Goal: Navigation & Orientation: Find specific page/section

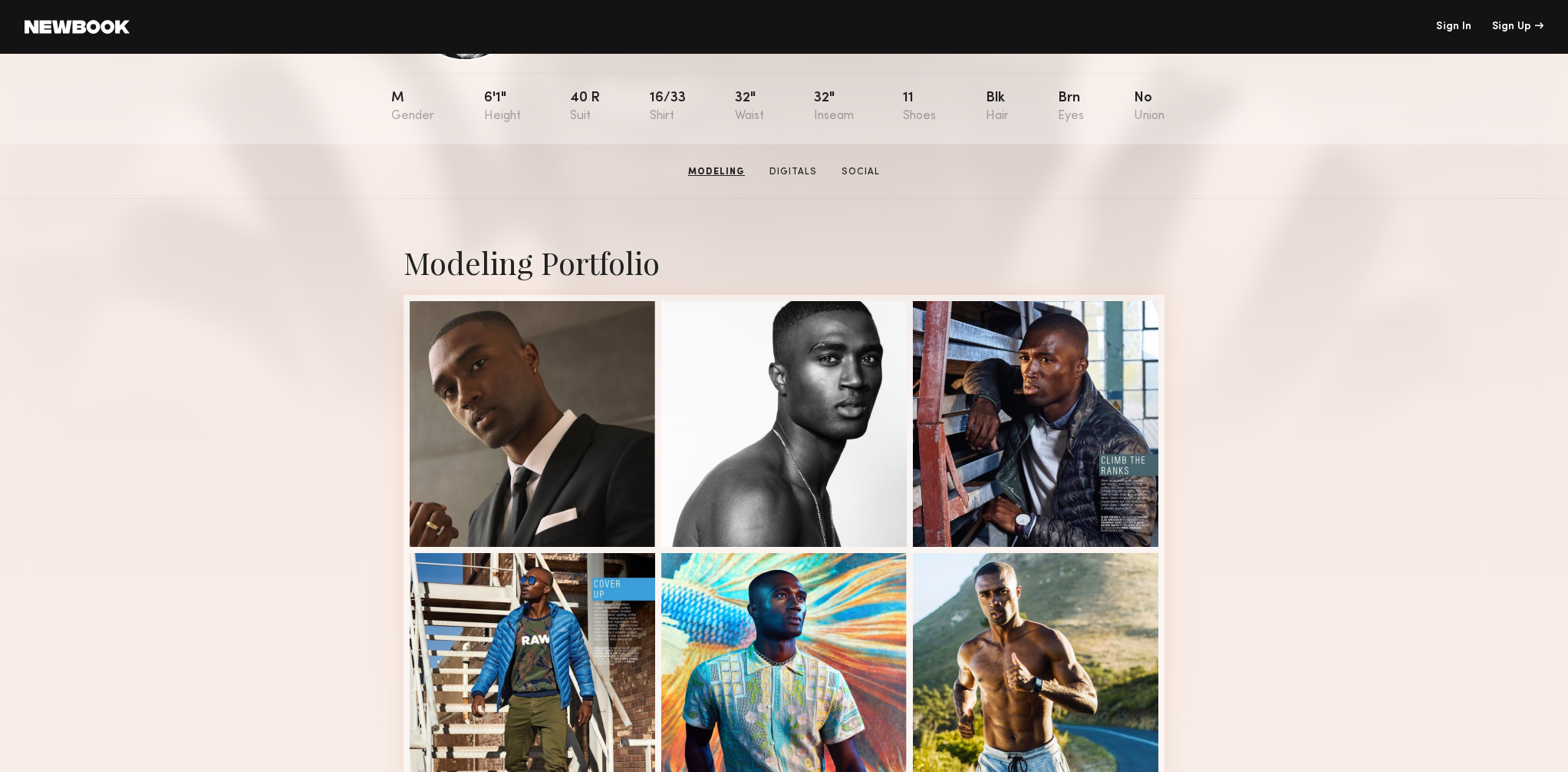
scroll to position [151, 0]
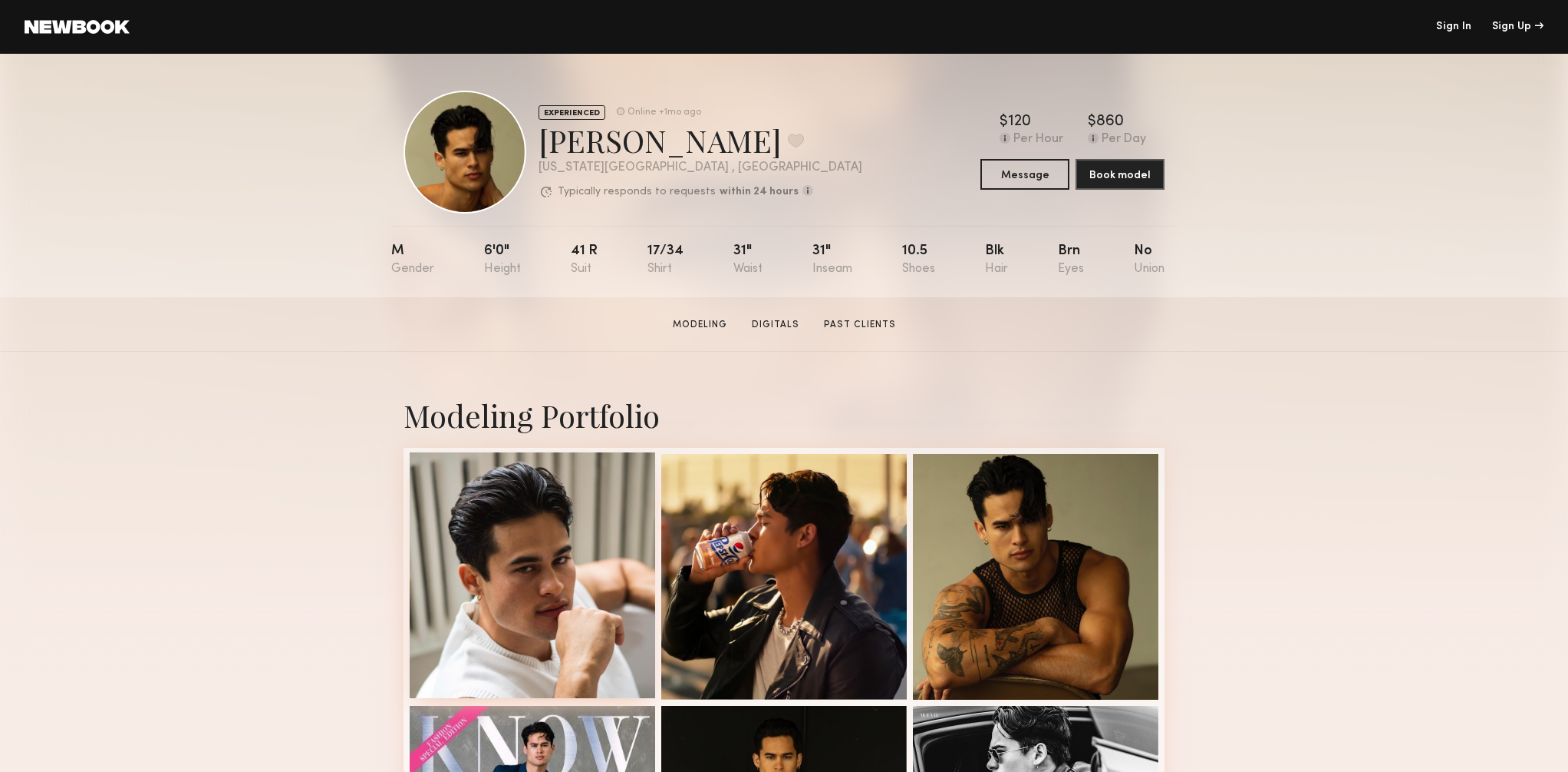
click at [527, 590] on div at bounding box center [532, 575] width 245 height 246
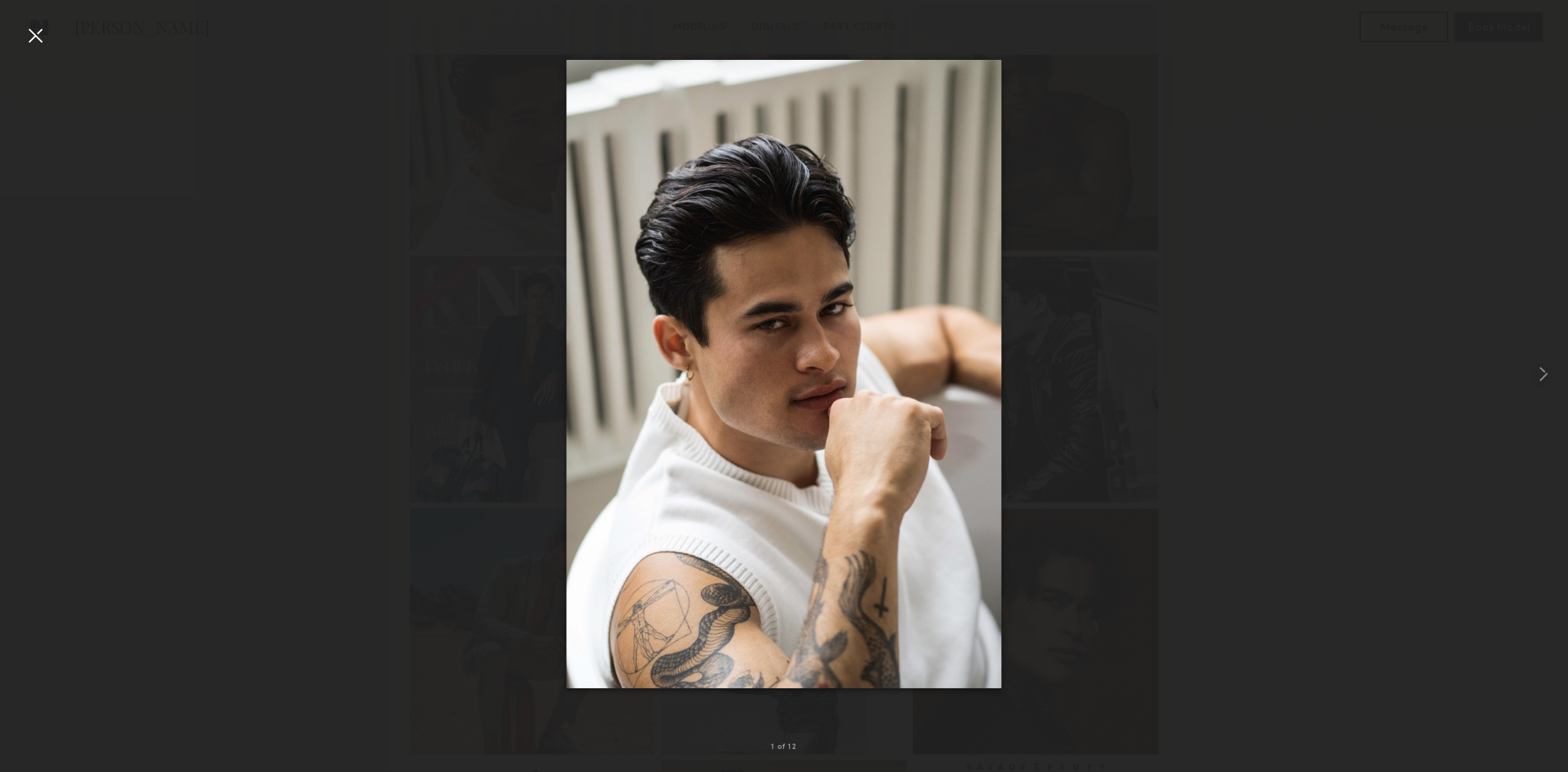
scroll to position [465, 0]
click at [42, 33] on div at bounding box center [35, 35] width 25 height 25
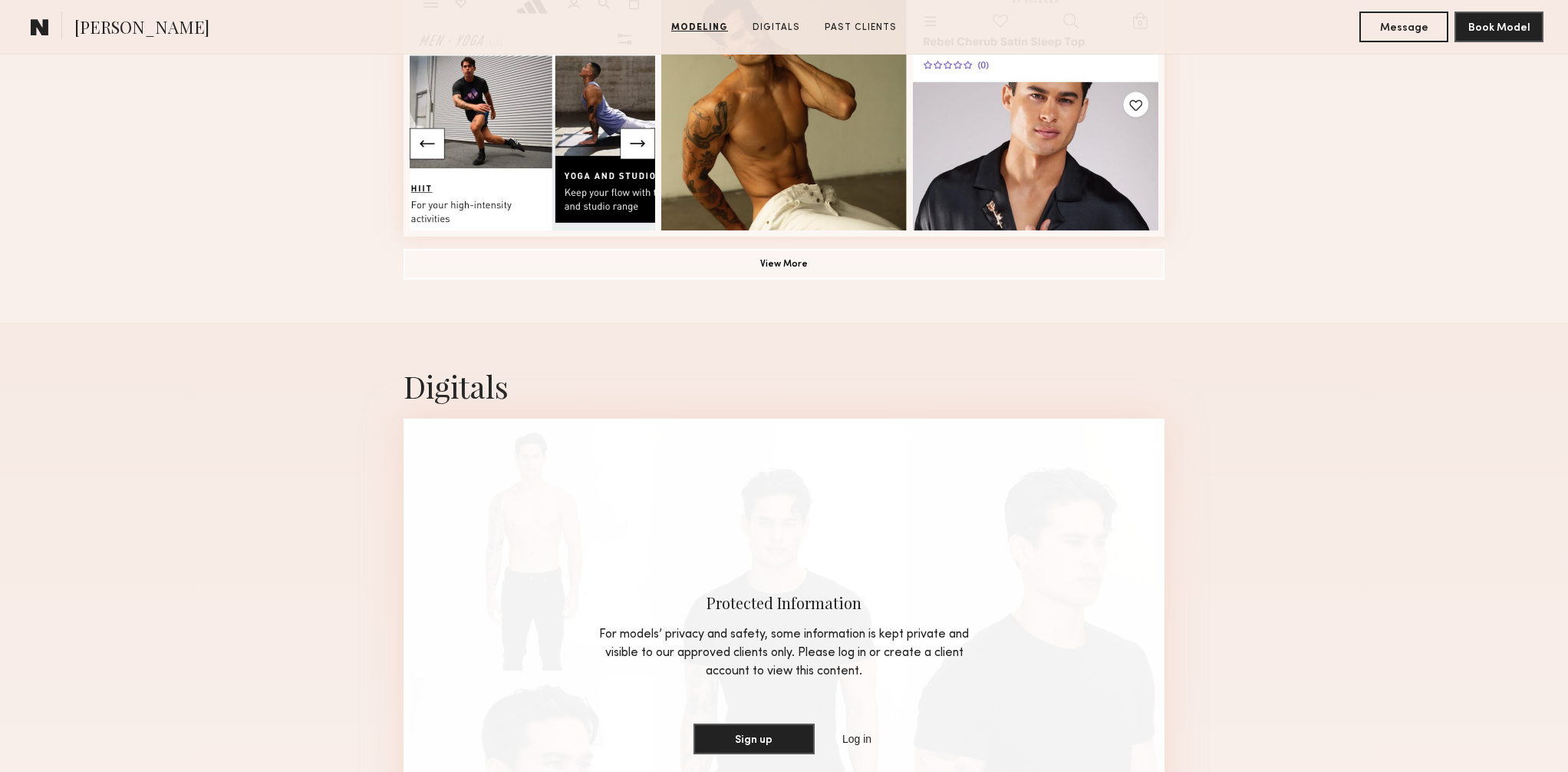
scroll to position [1230, 0]
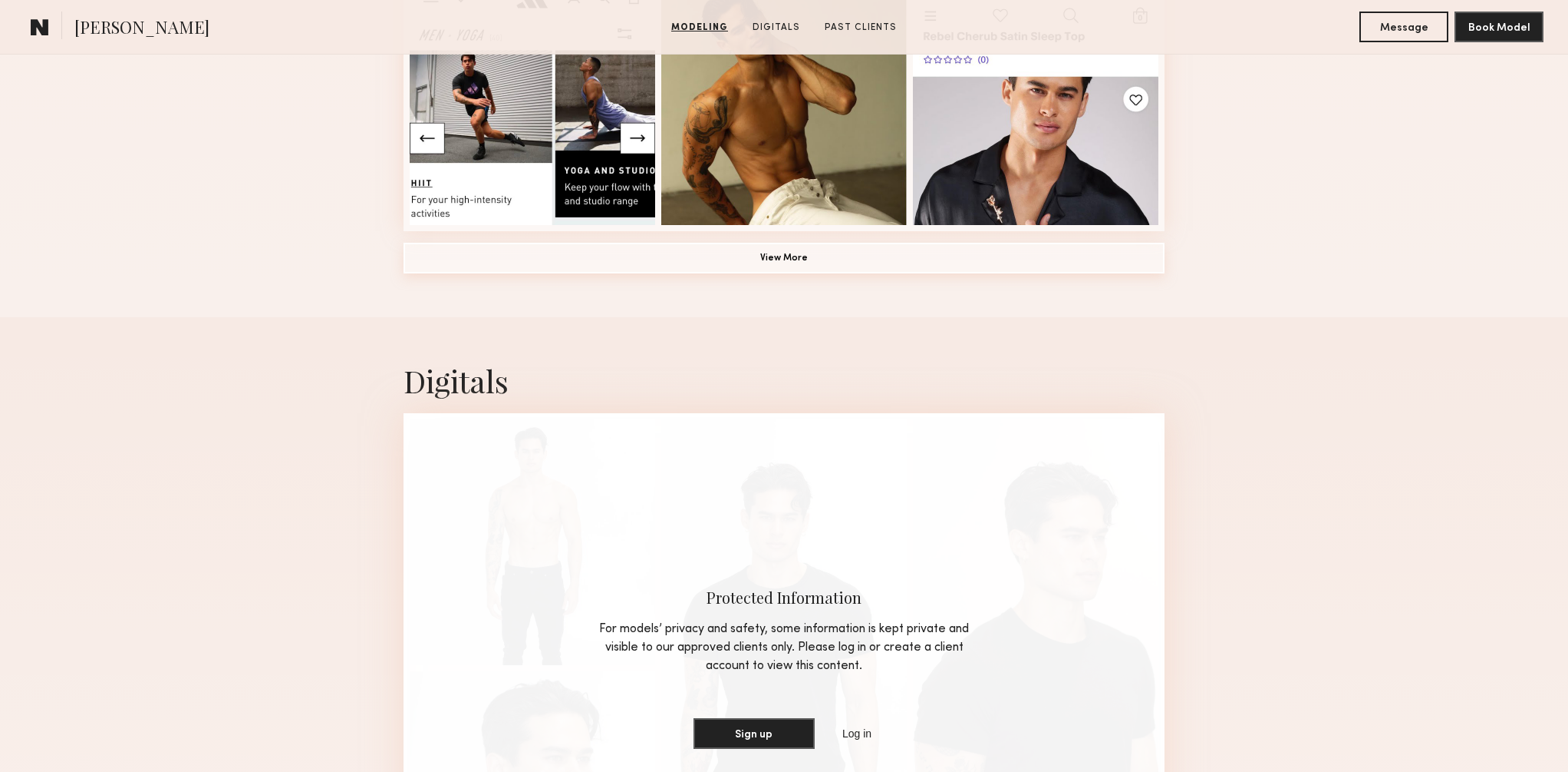
click at [760, 270] on button "View More" at bounding box center [784, 258] width 761 height 31
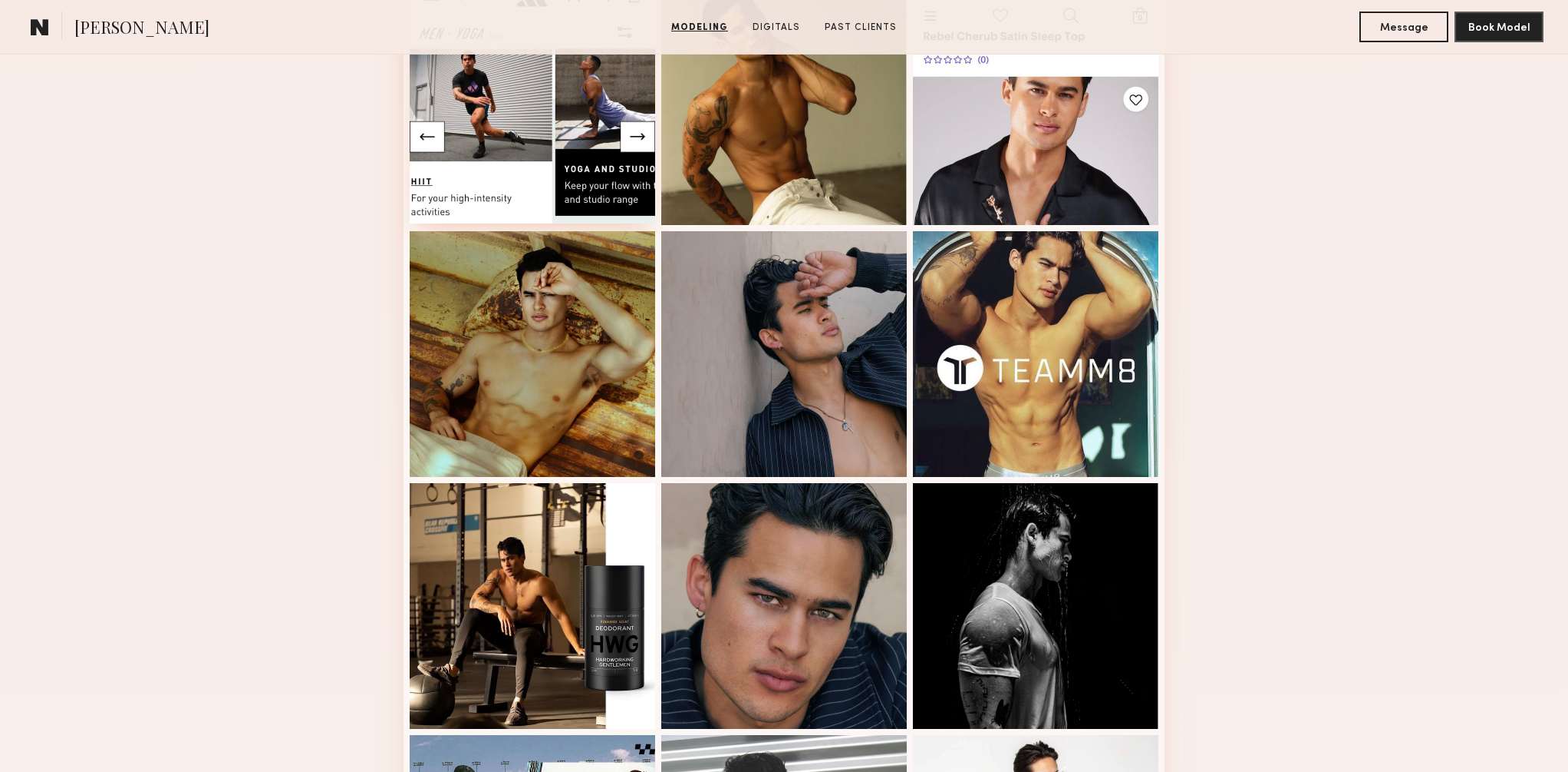
click at [503, 105] on div at bounding box center [532, 100] width 245 height 246
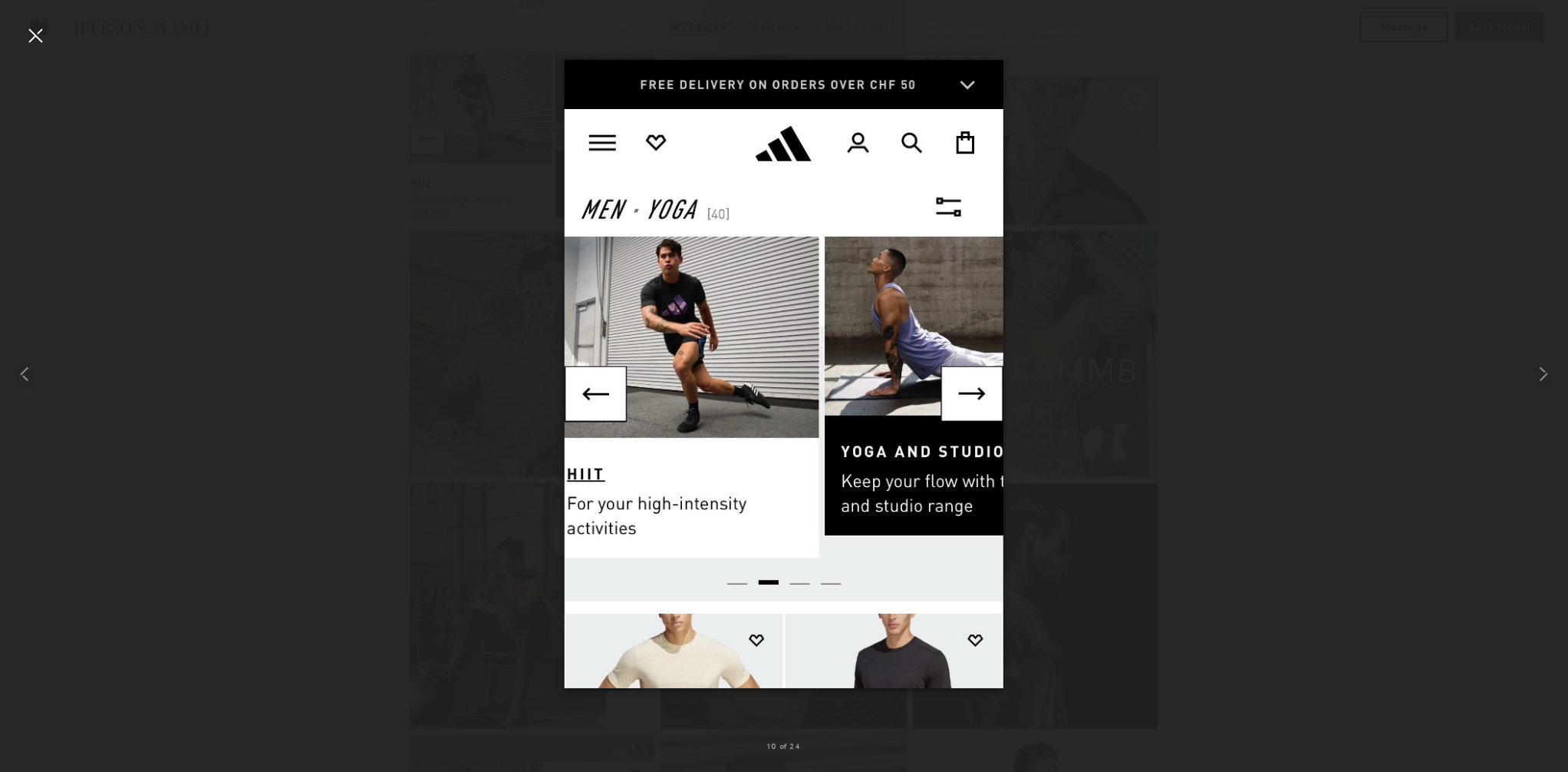
click at [39, 33] on div at bounding box center [35, 35] width 25 height 25
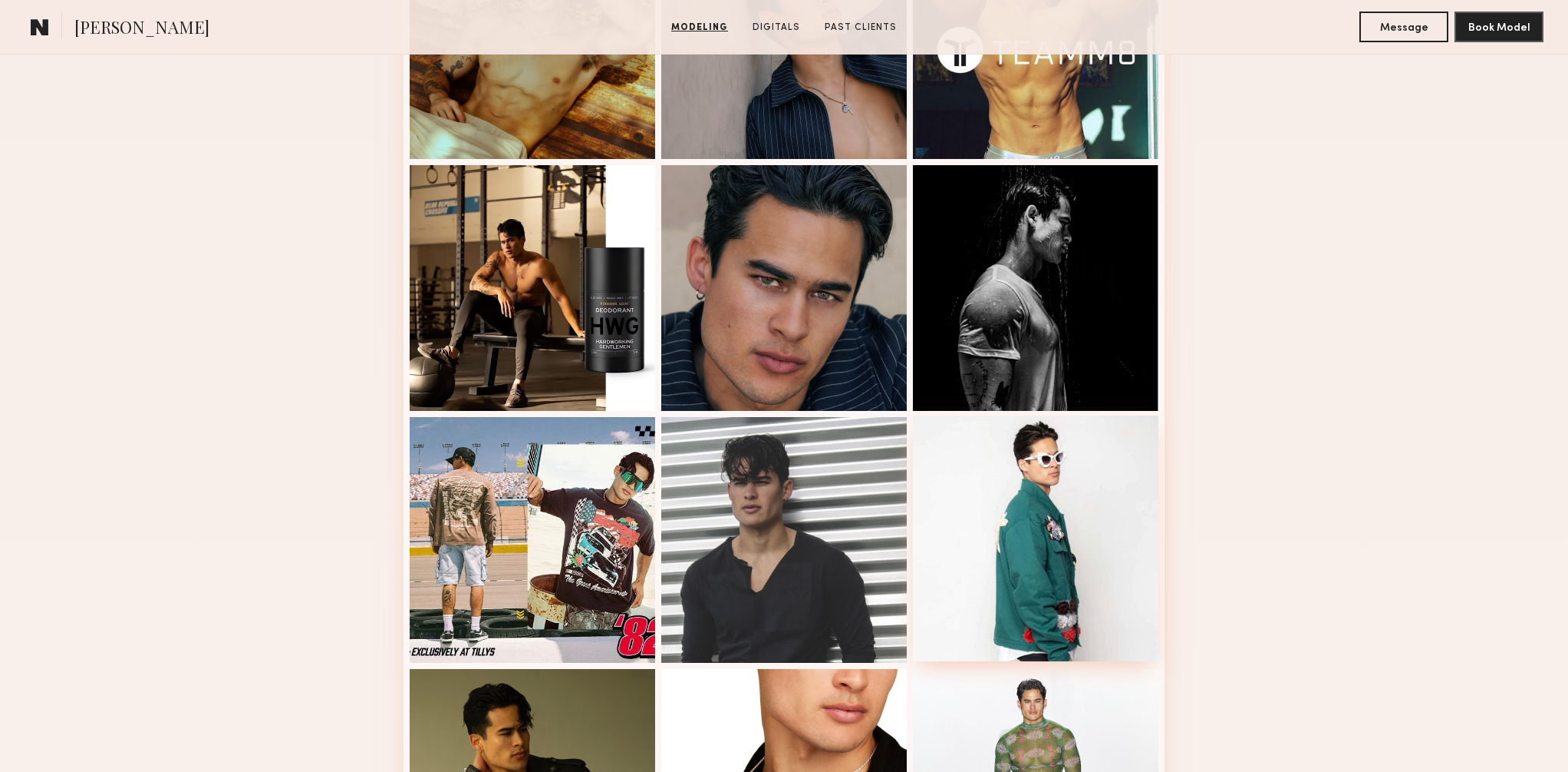
scroll to position [1550, 0]
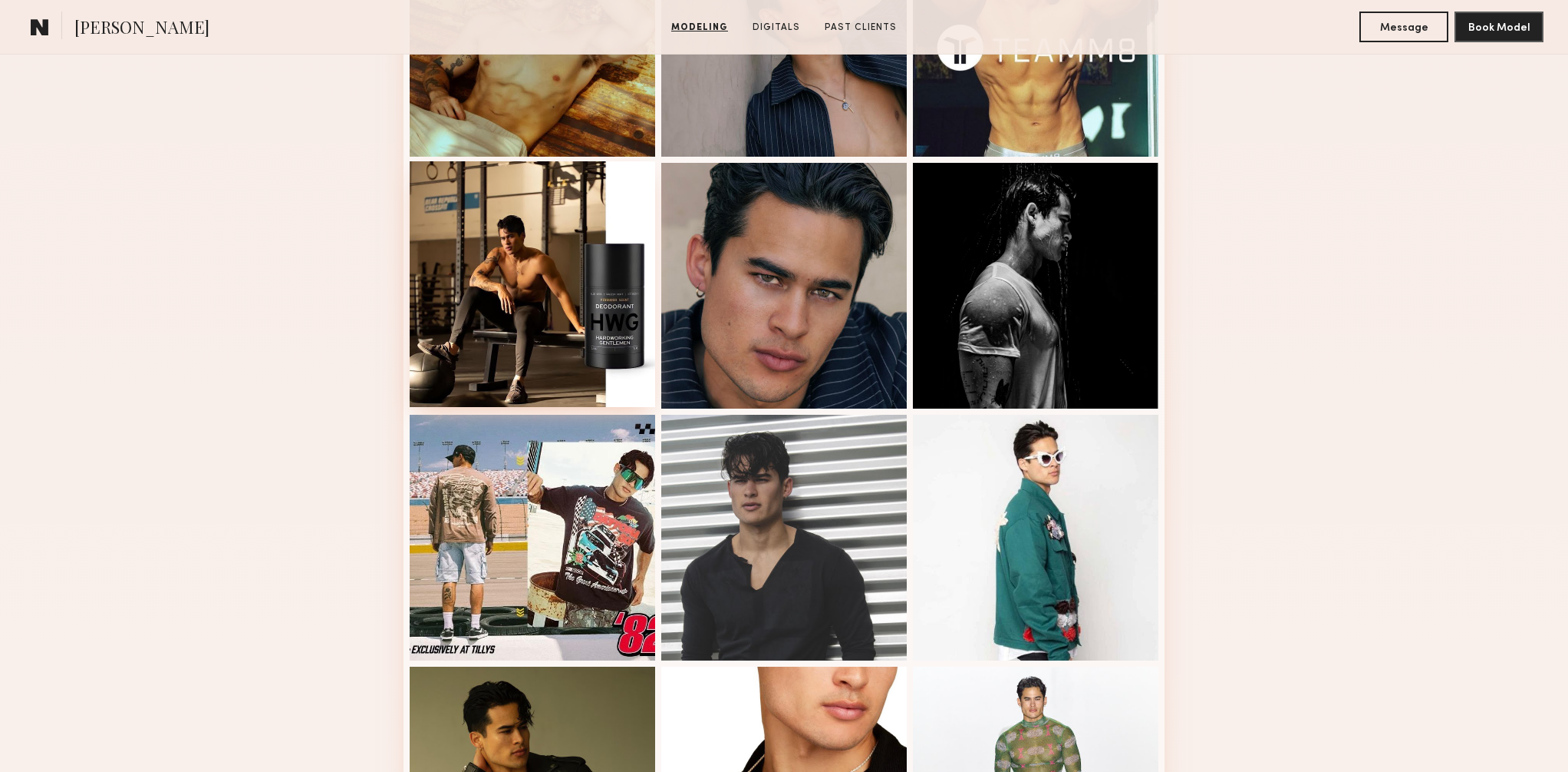
click at [508, 332] on div at bounding box center [532, 283] width 245 height 246
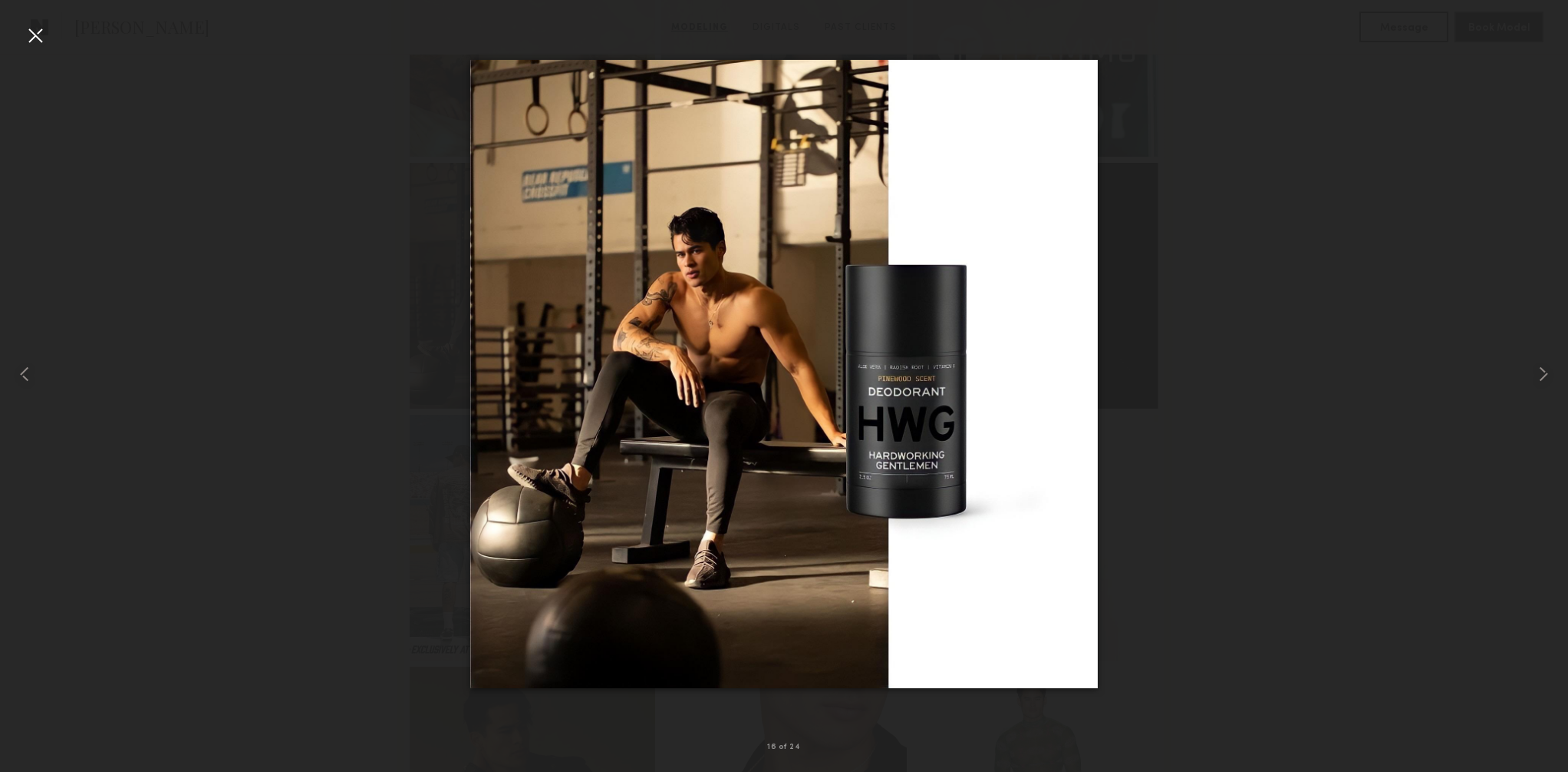
click at [1191, 363] on div at bounding box center [784, 374] width 1568 height 698
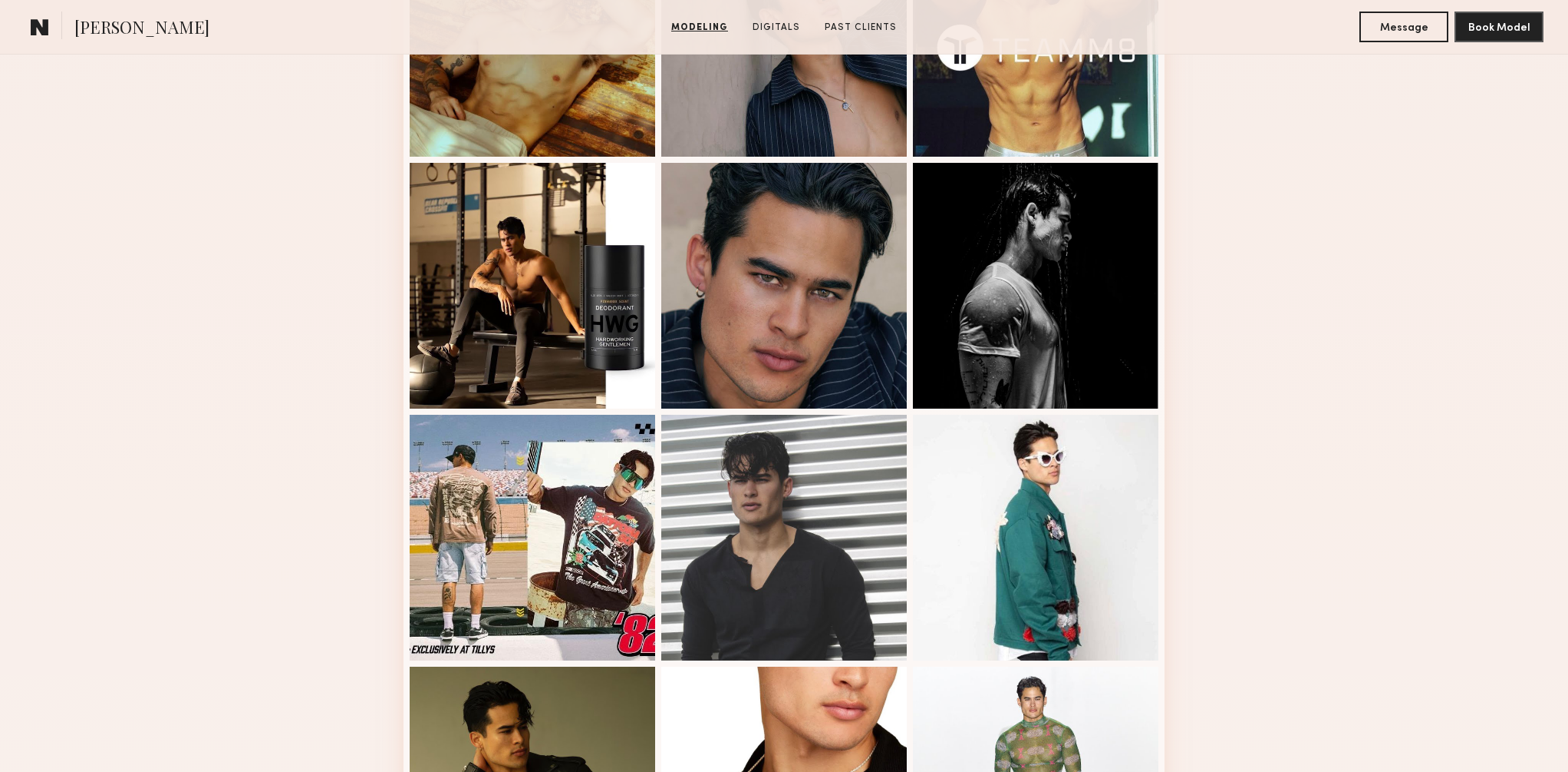
click at [37, 32] on section "Noah S. Modeling Digitals Past Clients Message Book Model Modeling Portfolio 16…" at bounding box center [784, 619] width 1568 height 3745
